Goal: Task Accomplishment & Management: Manage account settings

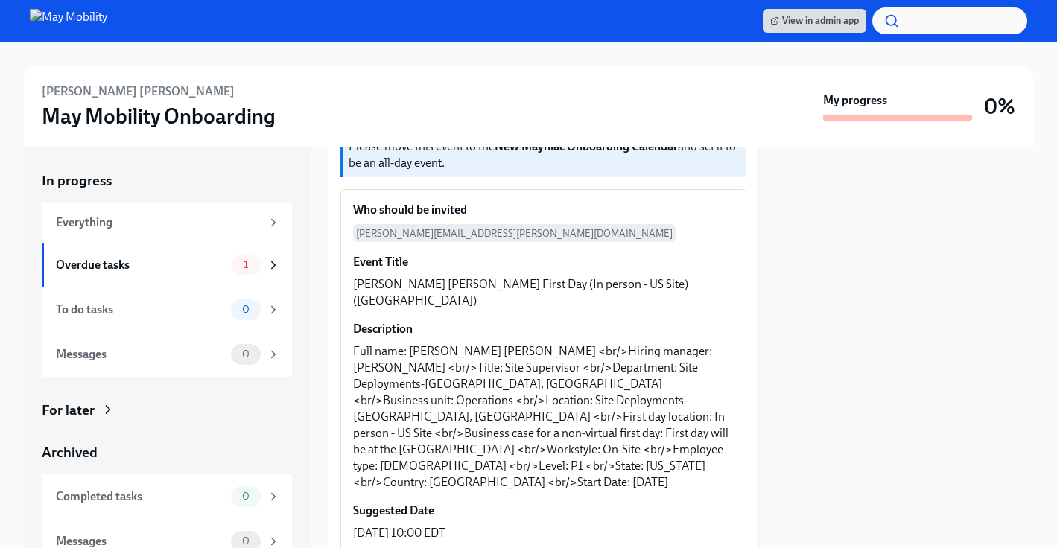
scroll to position [194, 0]
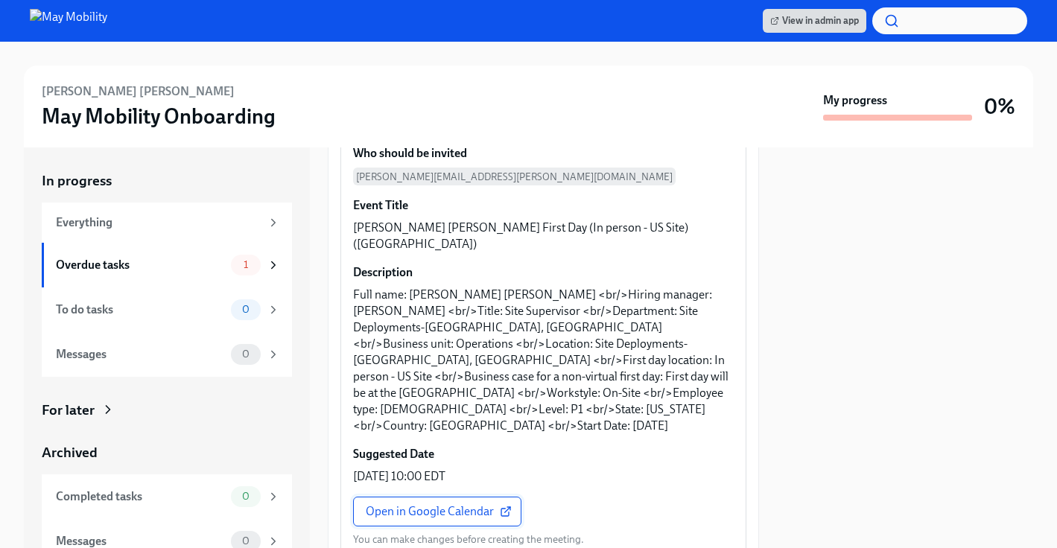
click at [442, 504] on span "Open in Google Calendar" at bounding box center [437, 511] width 143 height 15
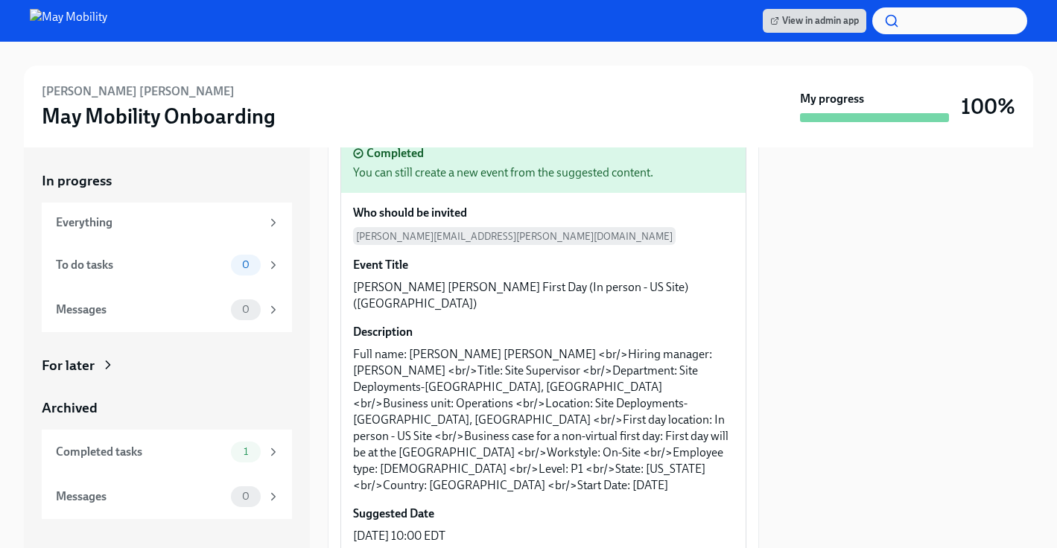
scroll to position [254, 0]
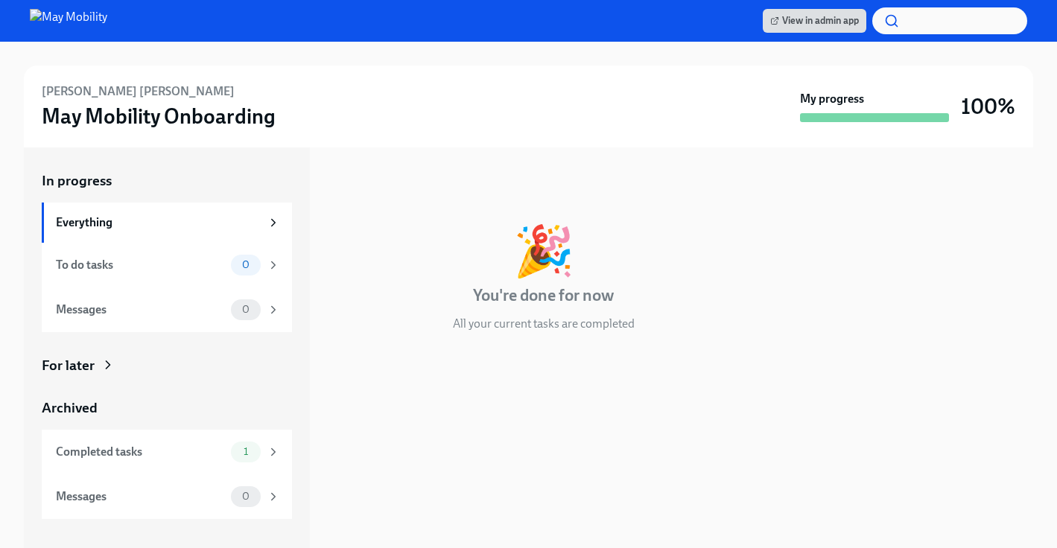
click at [567, 194] on div "In progress 🎉 You're done for now All your current tasks are completed" at bounding box center [543, 263] width 431 height 185
click at [815, 22] on span "View in admin app" at bounding box center [814, 20] width 89 height 15
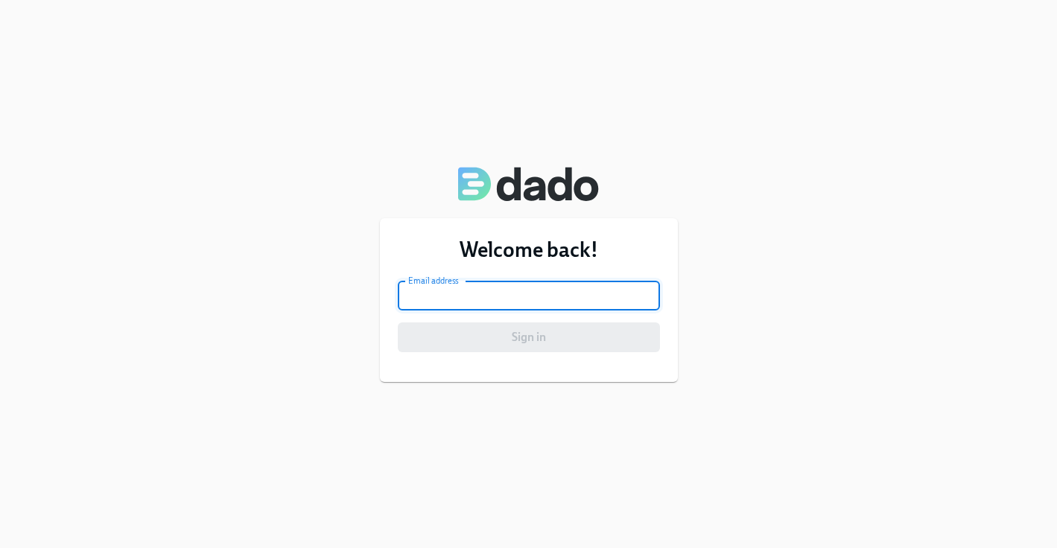
click at [589, 288] on input "email" at bounding box center [529, 296] width 262 height 30
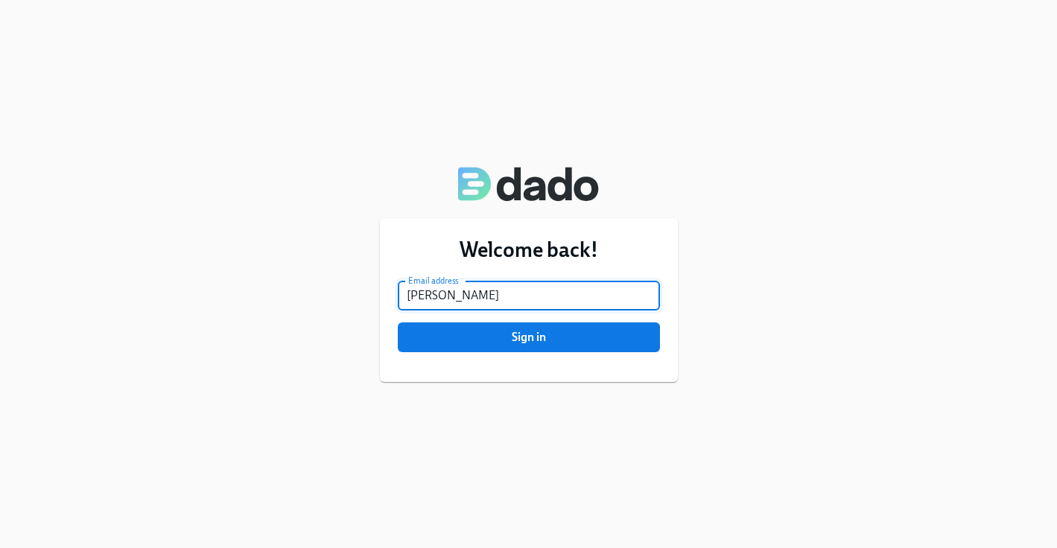
type input "[PERSON_NAME][EMAIL_ADDRESS][PERSON_NAME][DOMAIN_NAME]"
click at [536, 346] on button "Sign in" at bounding box center [529, 338] width 262 height 30
click at [398, 323] on button "Sign in" at bounding box center [529, 338] width 262 height 30
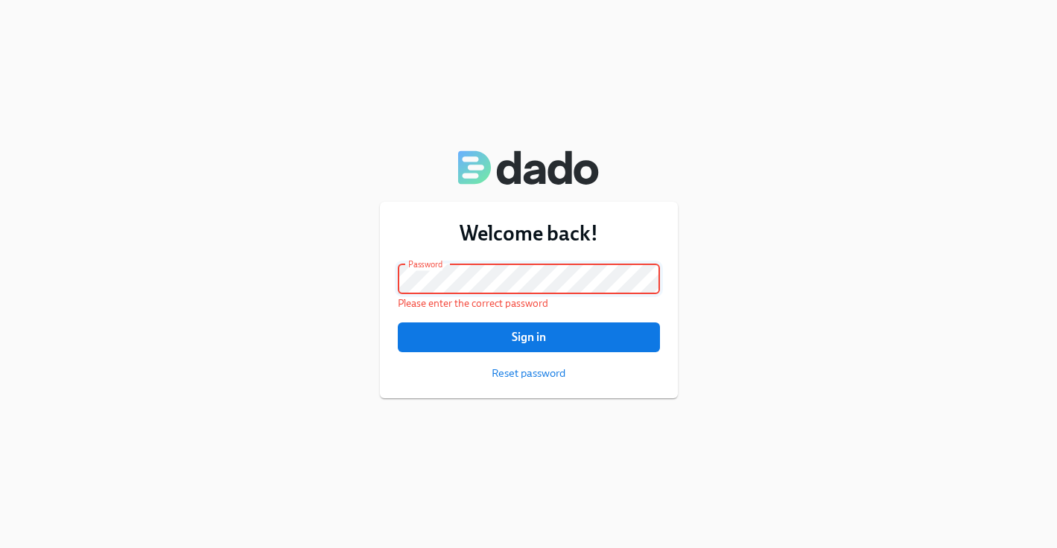
click at [398, 323] on button "Sign in" at bounding box center [529, 338] width 262 height 30
click at [527, 371] on span "Reset password" at bounding box center [529, 373] width 74 height 15
